Goal: Information Seeking & Learning: Learn about a topic

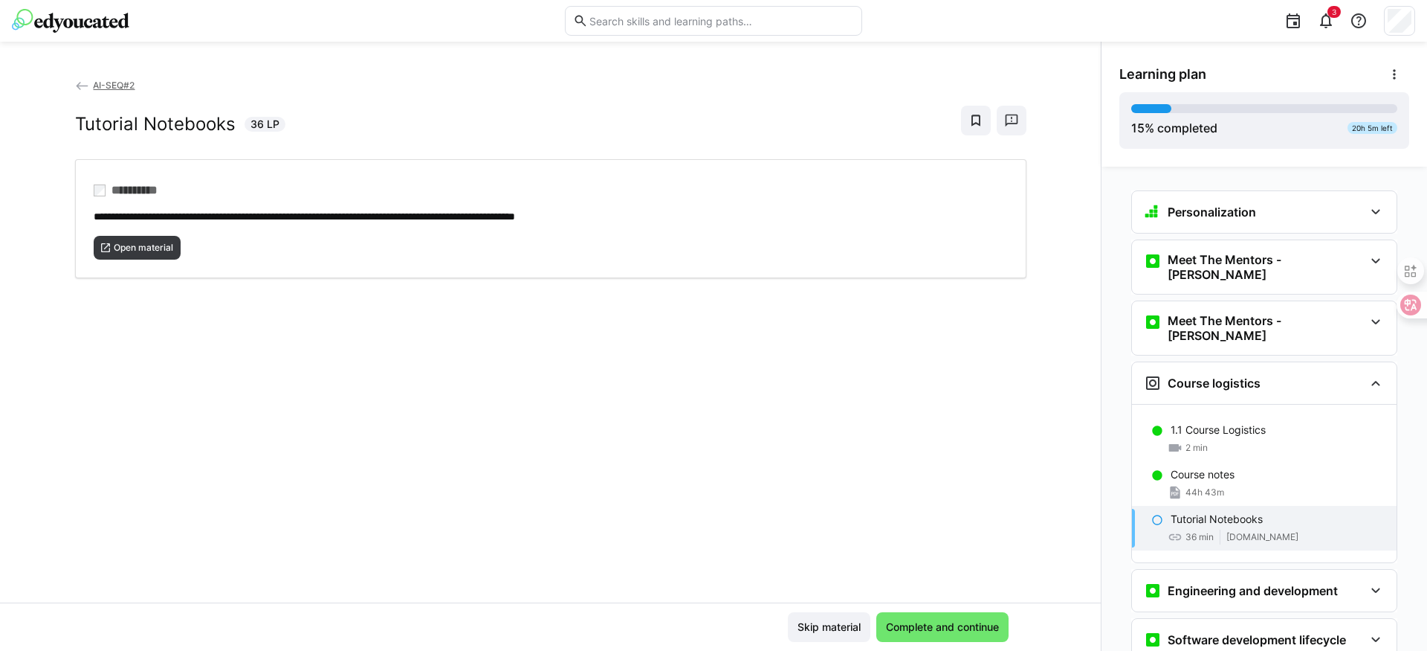
scroll to position [171, 0]
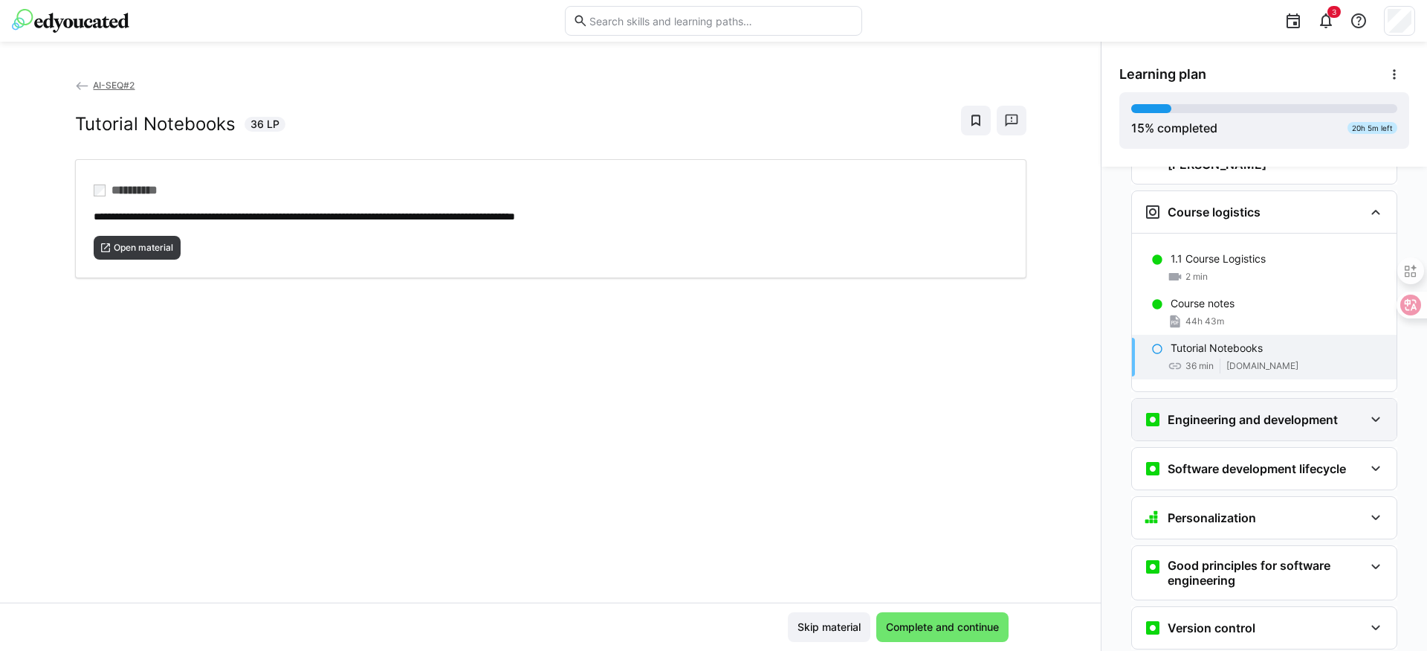
click at [1257, 412] on div "Engineering and development" at bounding box center [1264, 419] width 265 height 42
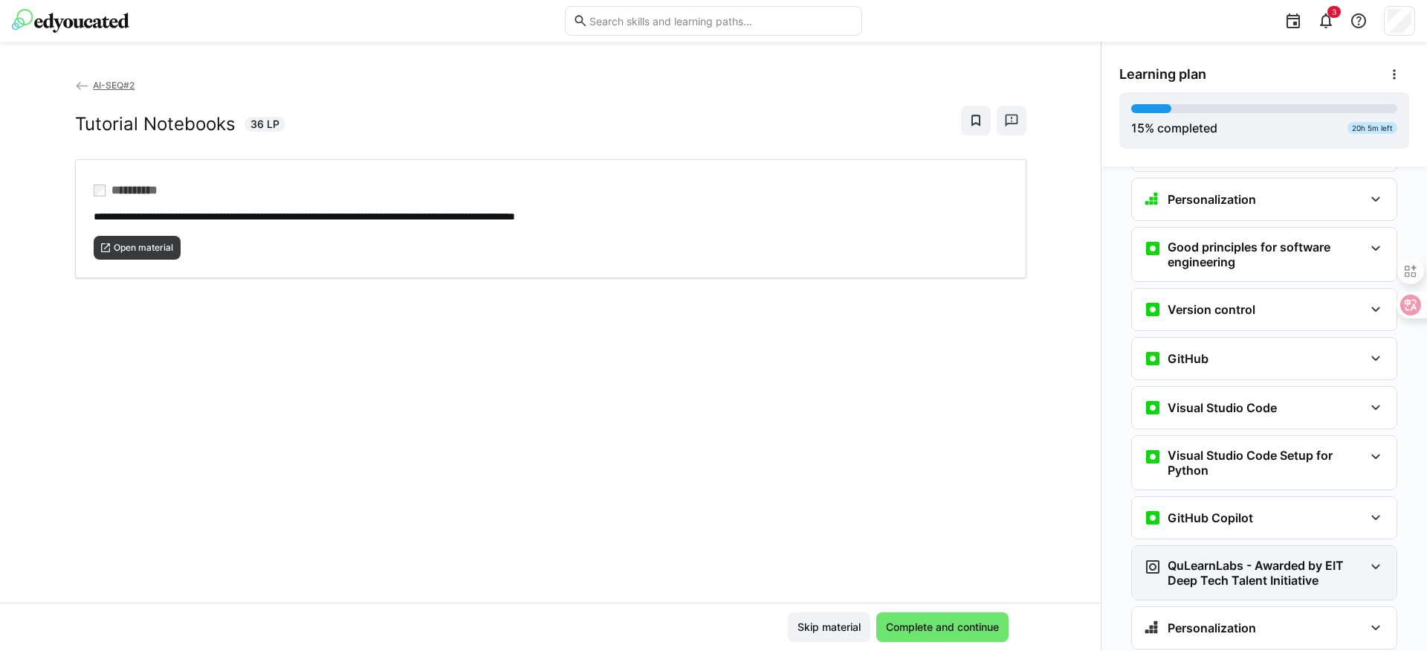
scroll to position [558, 0]
click at [1237, 558] on h3 "QuLearnLabs - Awarded by EIT Deep Tech Talent Initiative" at bounding box center [1266, 573] width 196 height 30
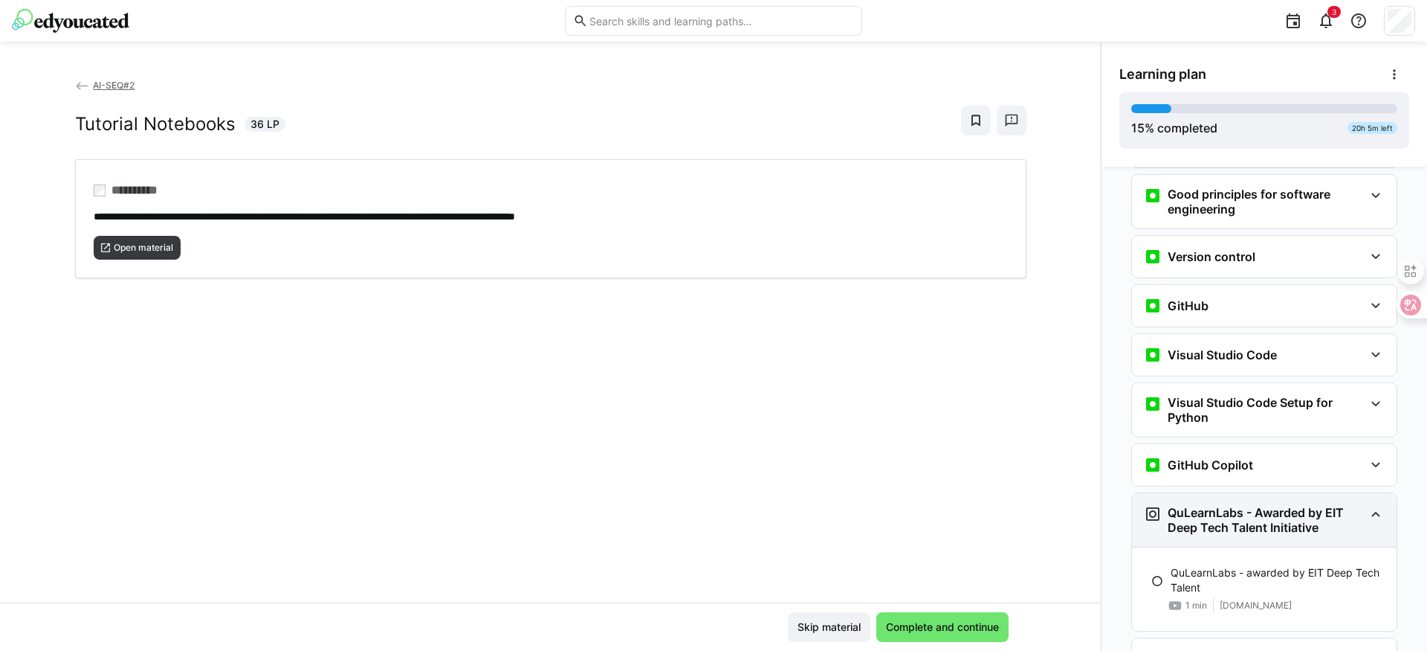
scroll to position [663, 0]
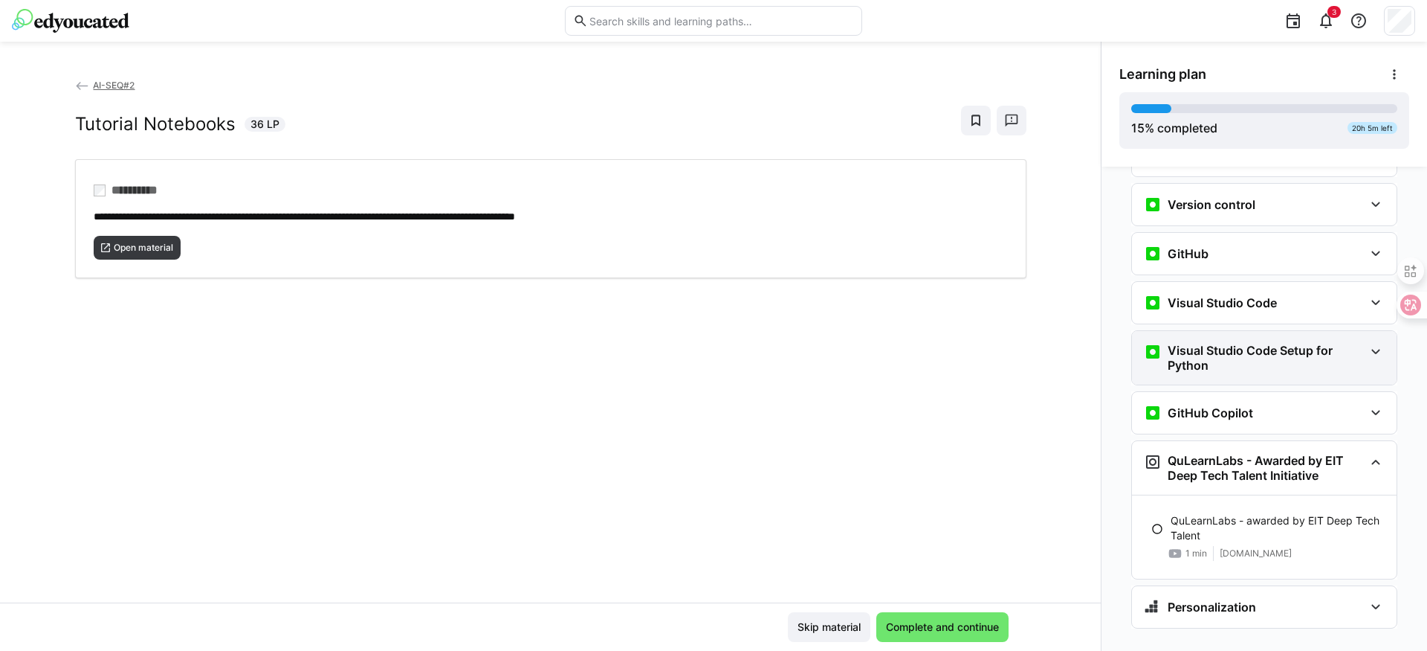
click at [1225, 343] on h3 "Visual Studio Code Setup for Python" at bounding box center [1266, 358] width 196 height 30
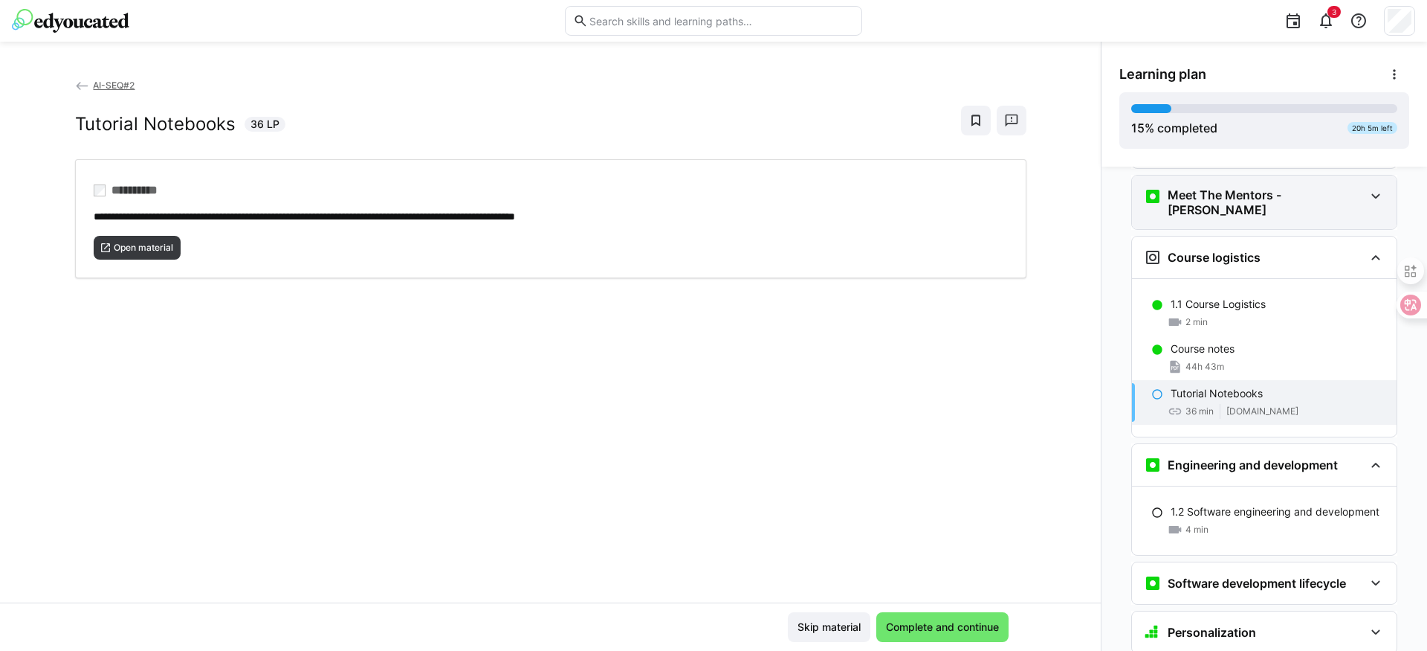
scroll to position [140, 0]
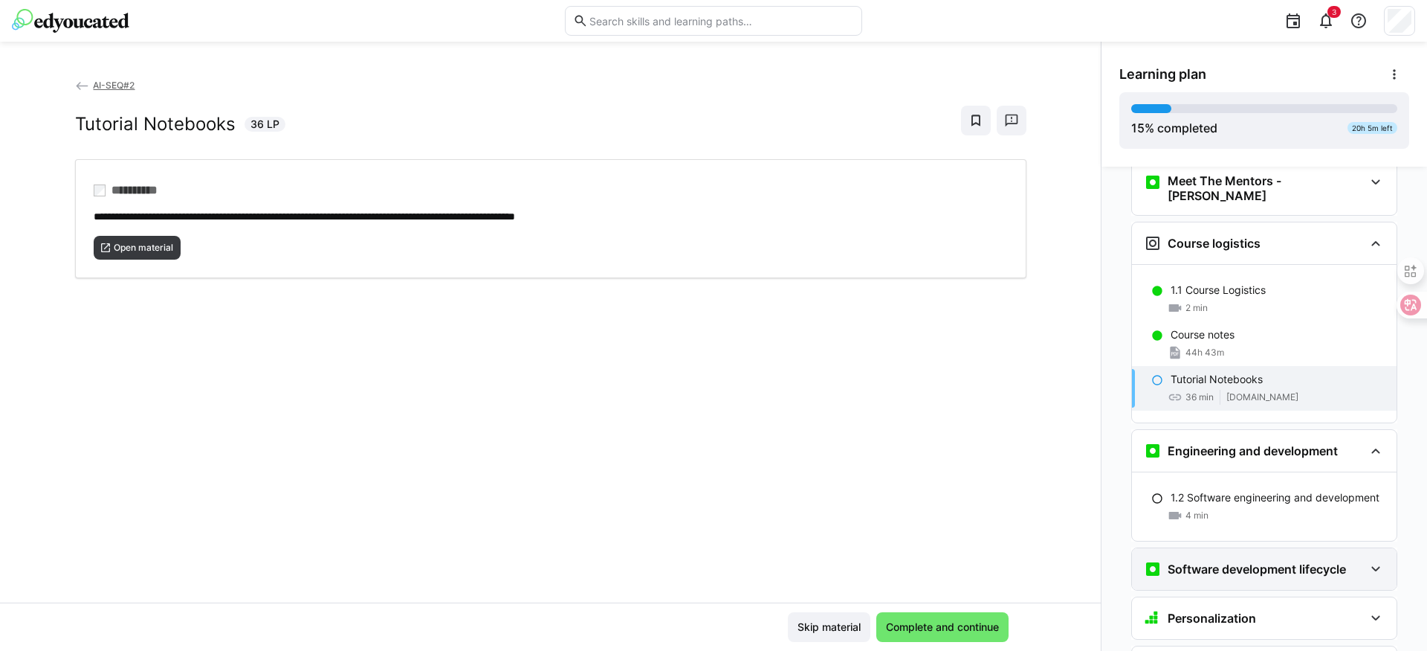
click at [1219, 548] on div "Software development lifecycle" at bounding box center [1264, 569] width 265 height 42
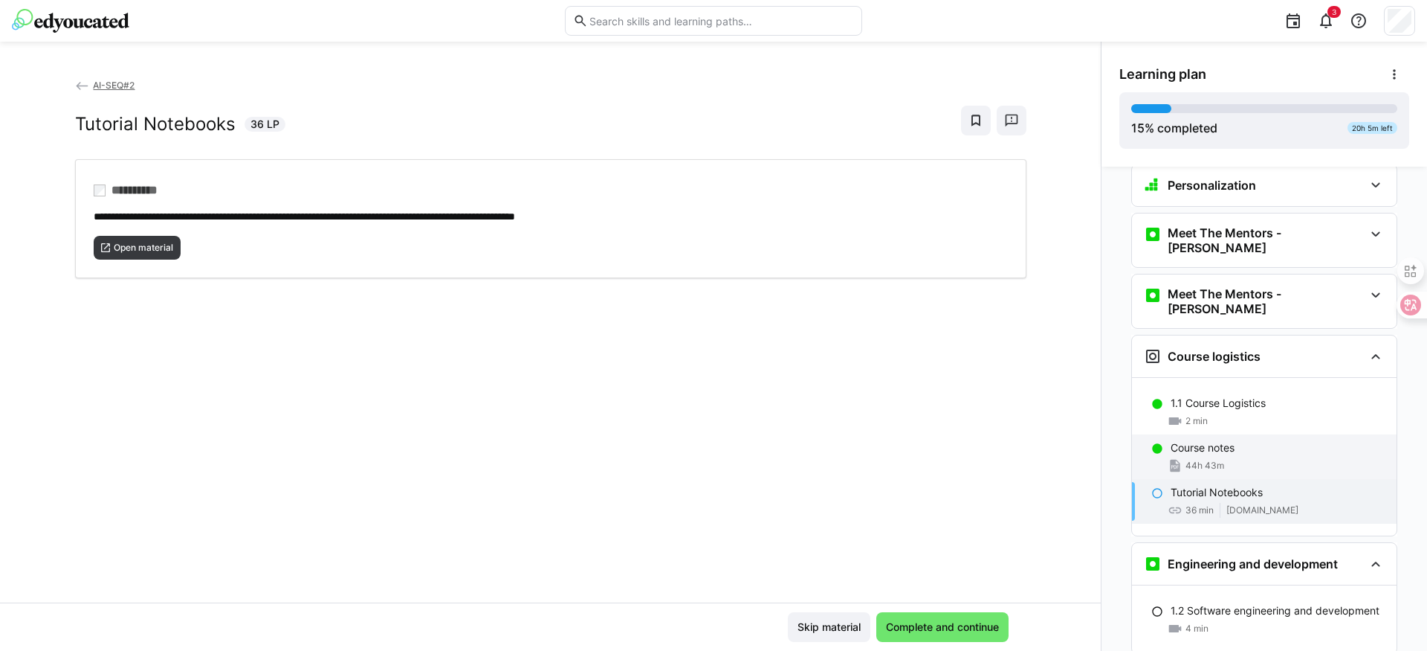
scroll to position [0, 0]
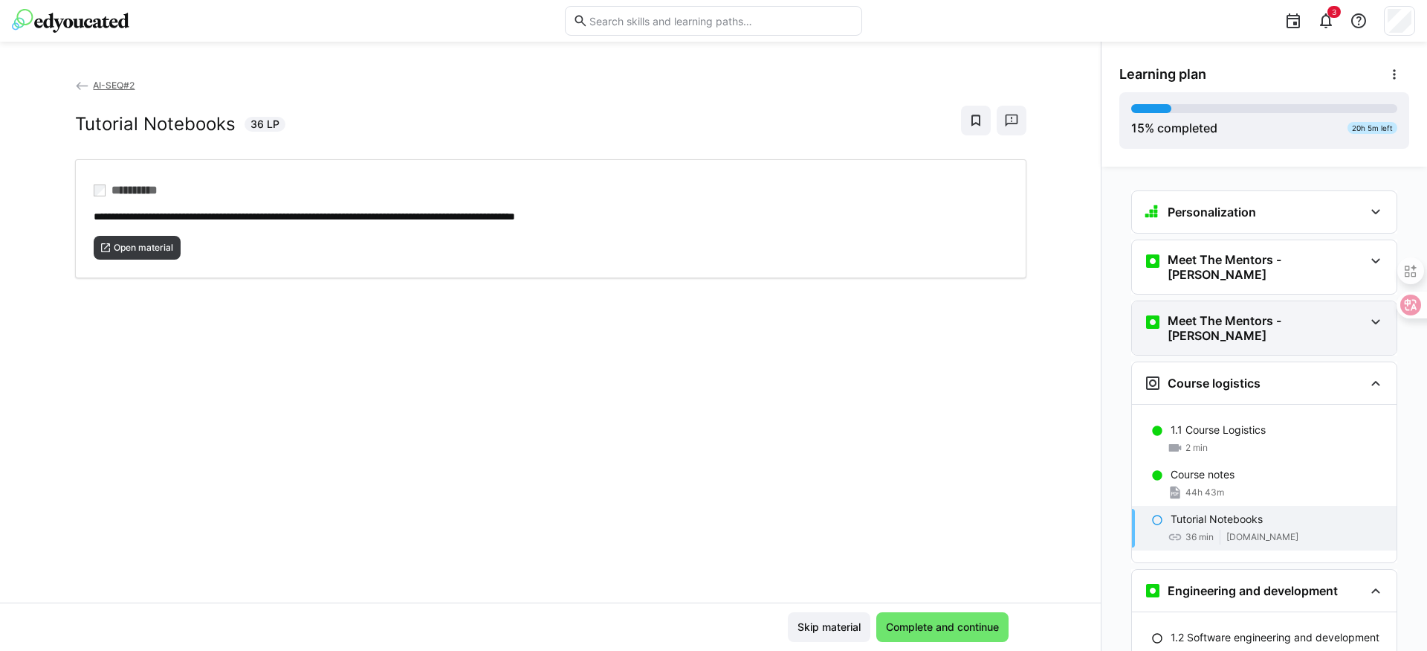
click at [1230, 319] on div "Meet The Mentors - [PERSON_NAME]" at bounding box center [1264, 328] width 265 height 54
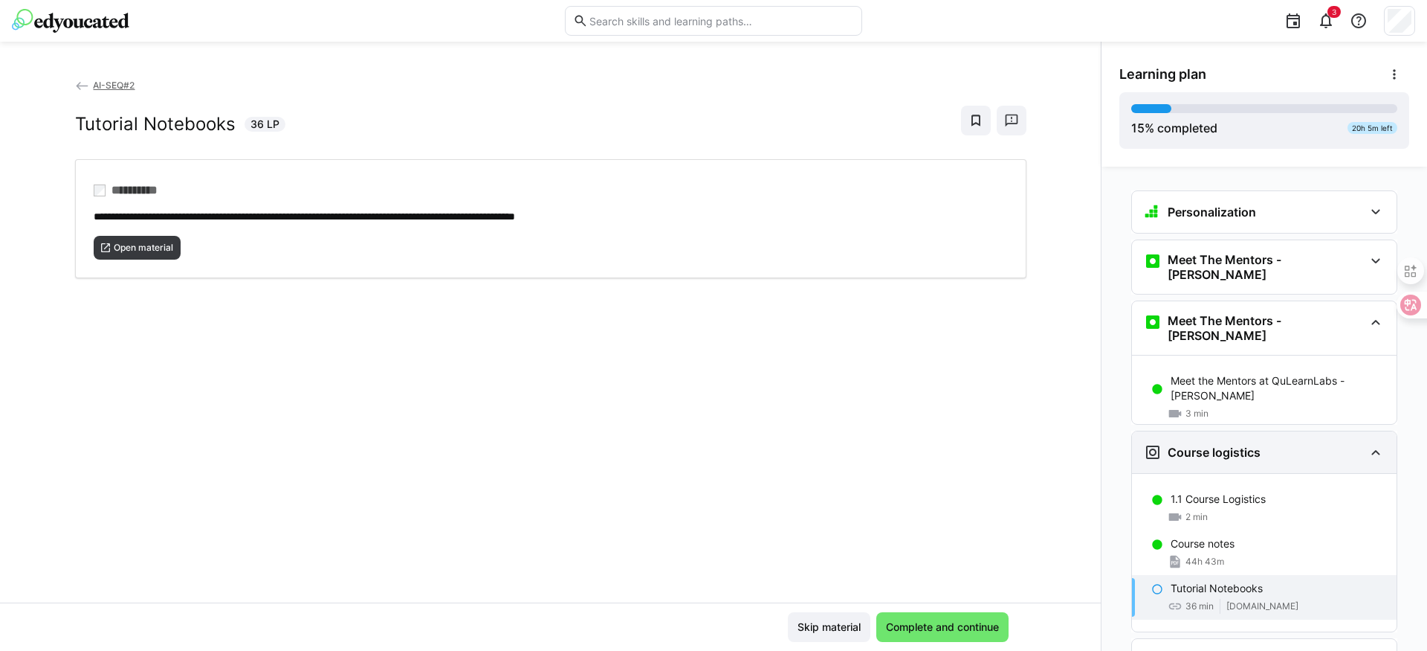
click at [1208, 445] on h3 "Course logistics" at bounding box center [1214, 452] width 93 height 15
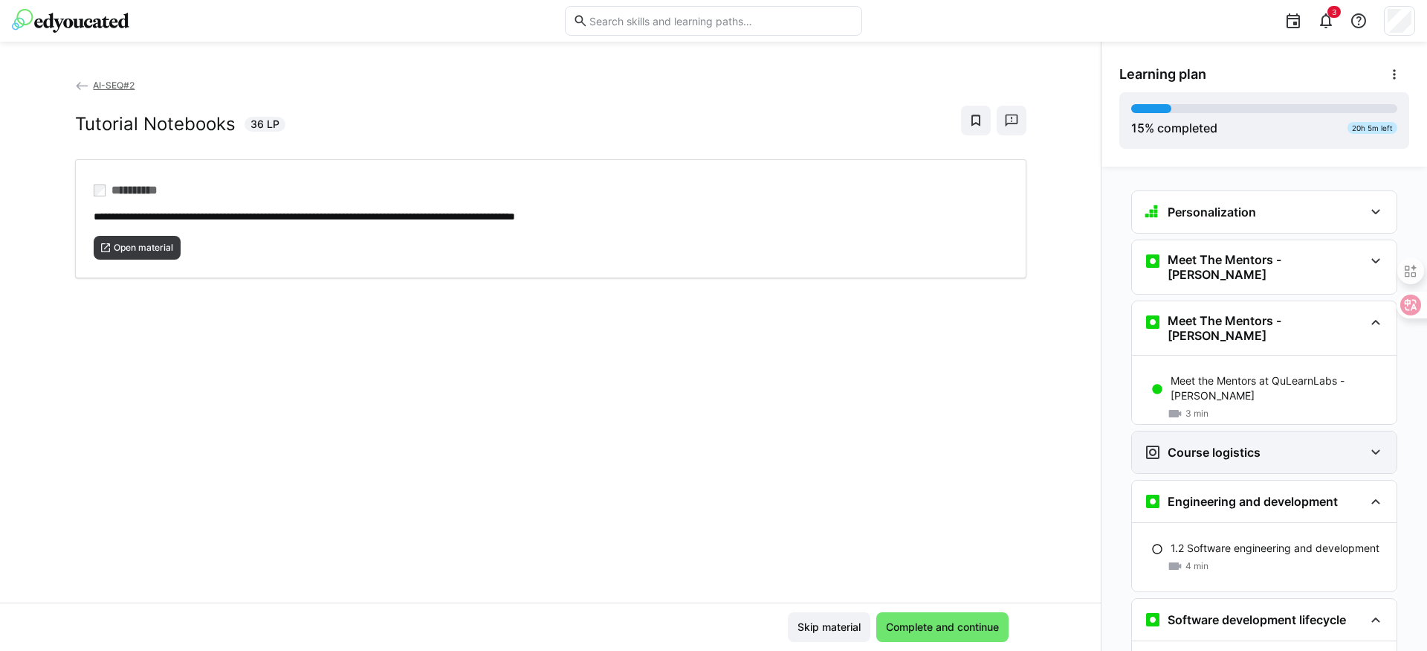
click at [1208, 445] on h3 "Course logistics" at bounding box center [1214, 452] width 93 height 15
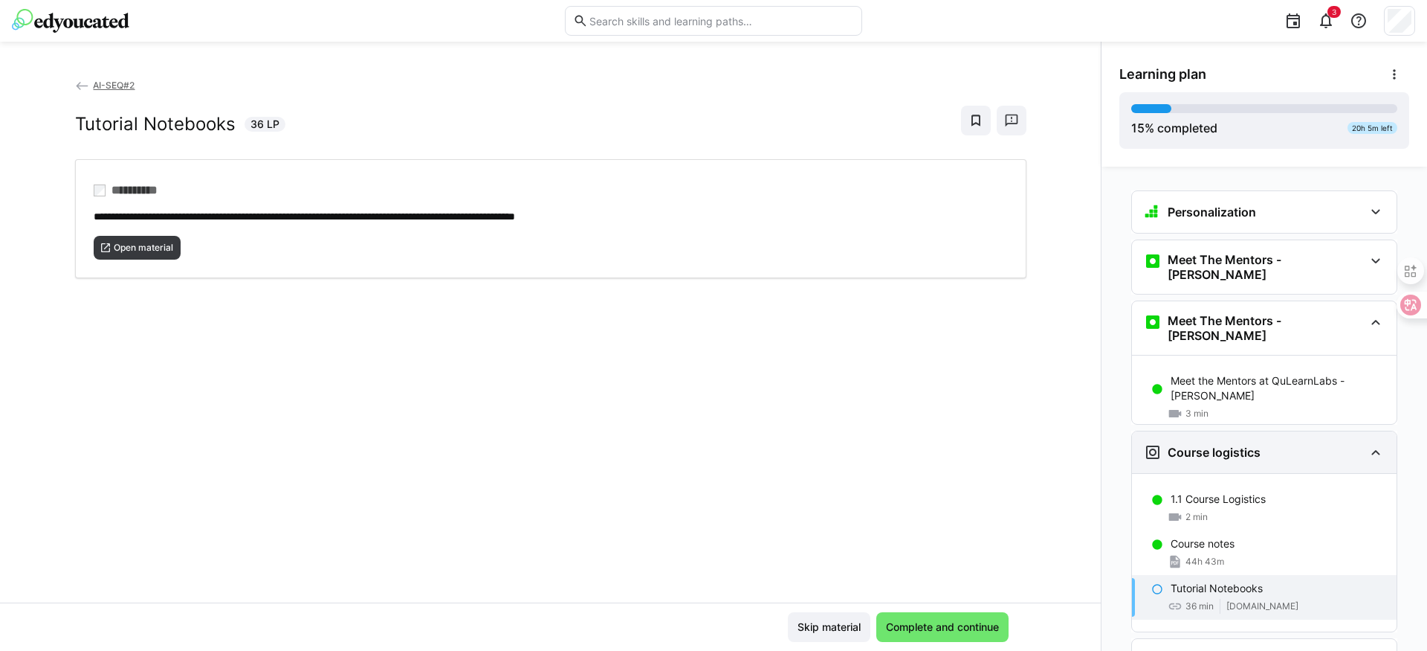
click at [1208, 445] on h3 "Course logistics" at bounding box center [1214, 452] width 93 height 15
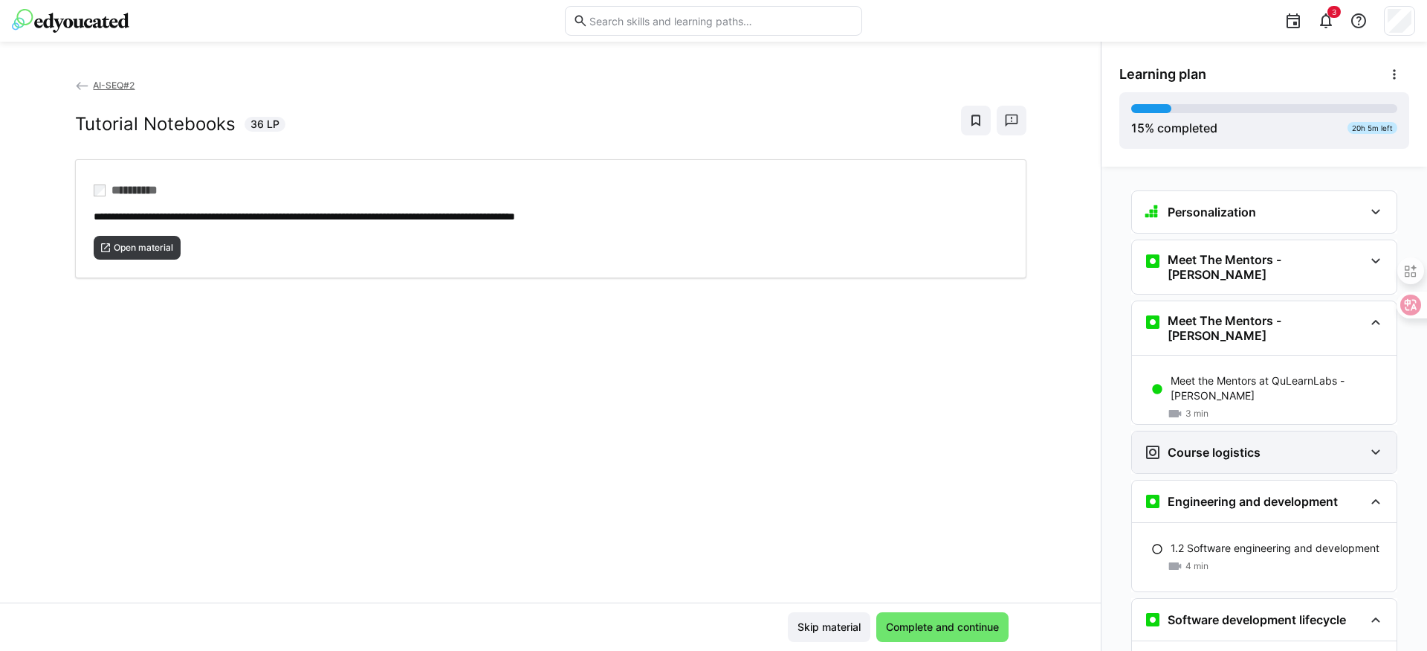
click at [1208, 445] on h3 "Course logistics" at bounding box center [1214, 452] width 93 height 15
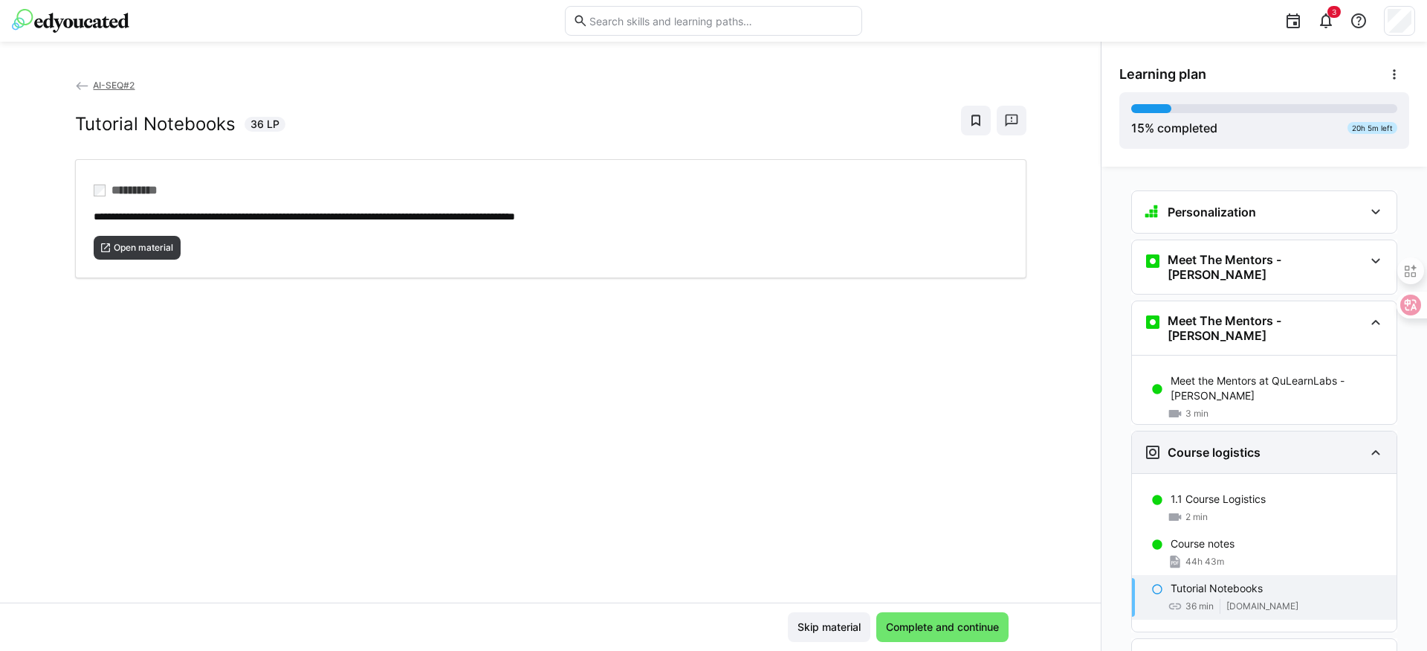
copy h3 "logistics"
click at [1208, 445] on h3 "Course logistics" at bounding box center [1214, 452] width 93 height 15
copy div
